Goal: Task Accomplishment & Management: Manage account settings

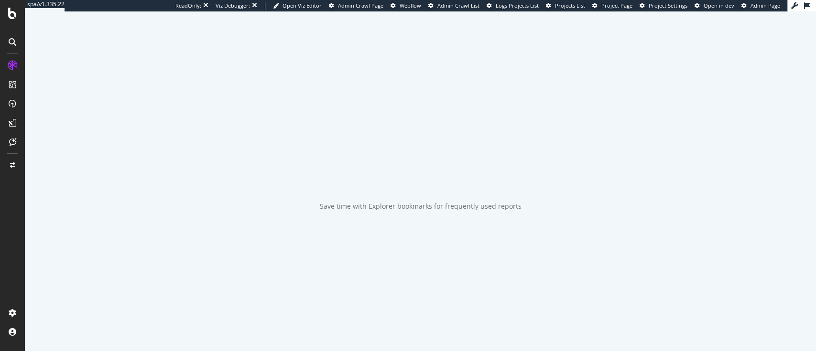
click at [752, 4] on div "Open Viz Editor Admin Crawl Page Webflow Admin Crawl List Logs Projects List Pr…" at bounding box center [530, 6] width 515 height 8
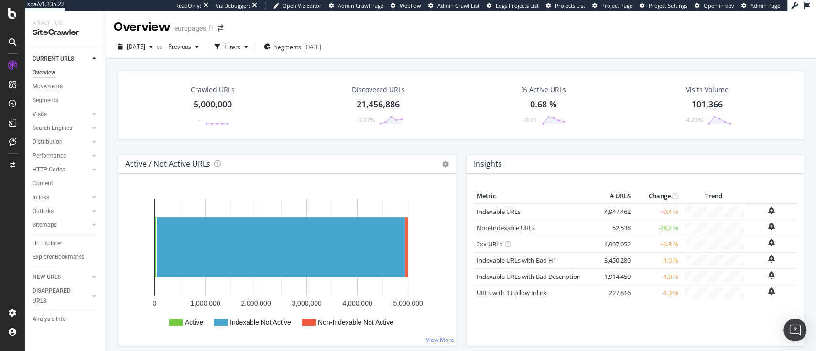
click at [752, 4] on span "Admin Page" at bounding box center [766, 5] width 30 height 7
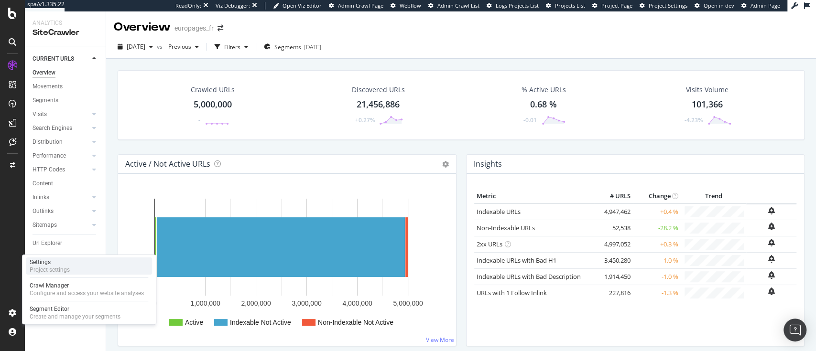
click at [70, 270] on div "Settings Project settings" at bounding box center [89, 266] width 126 height 17
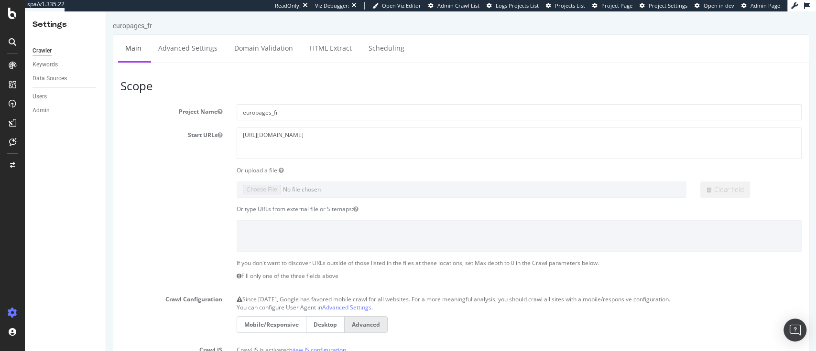
click at [187, 46] on link "Advanced Settings" at bounding box center [188, 48] width 74 height 26
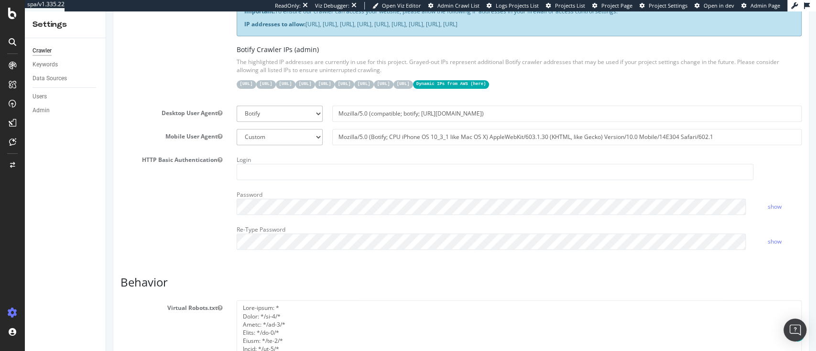
scroll to position [232, 0]
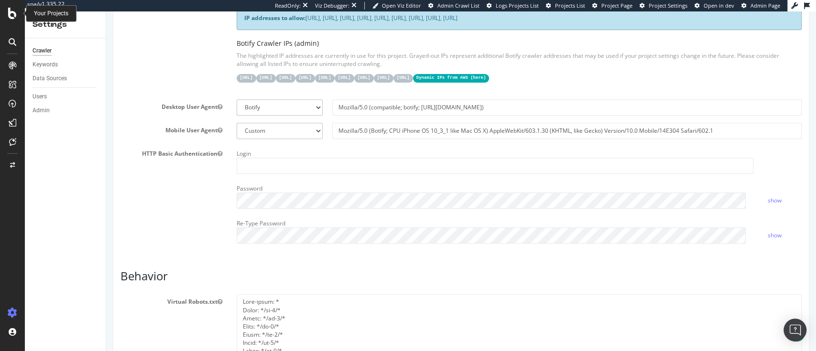
click at [8, 10] on icon at bounding box center [12, 13] width 9 height 11
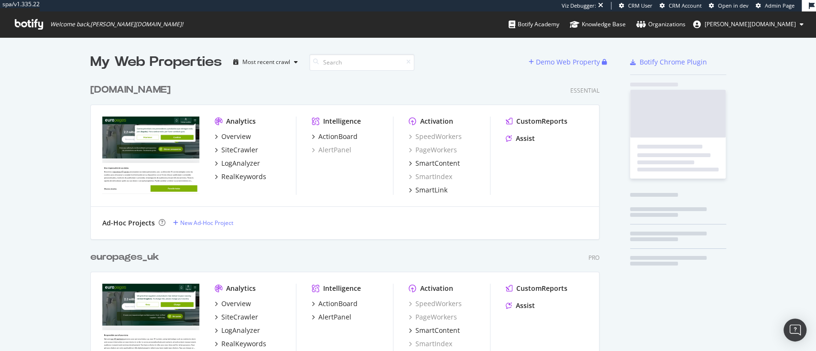
scroll to position [1423, 507]
click at [786, 23] on span "[PERSON_NAME][DOMAIN_NAME]" at bounding box center [750, 24] width 91 height 8
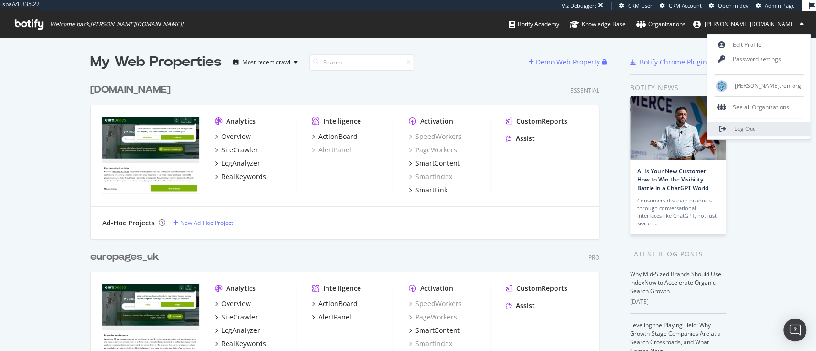
click at [752, 132] on span "Log Out" at bounding box center [744, 129] width 21 height 8
